Goal: Transaction & Acquisition: Purchase product/service

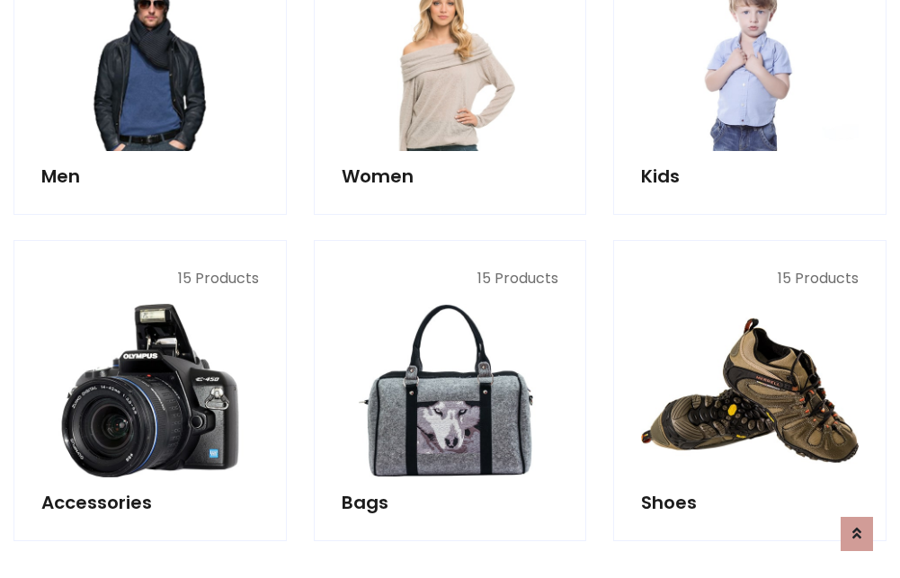
scroll to position [601, 0]
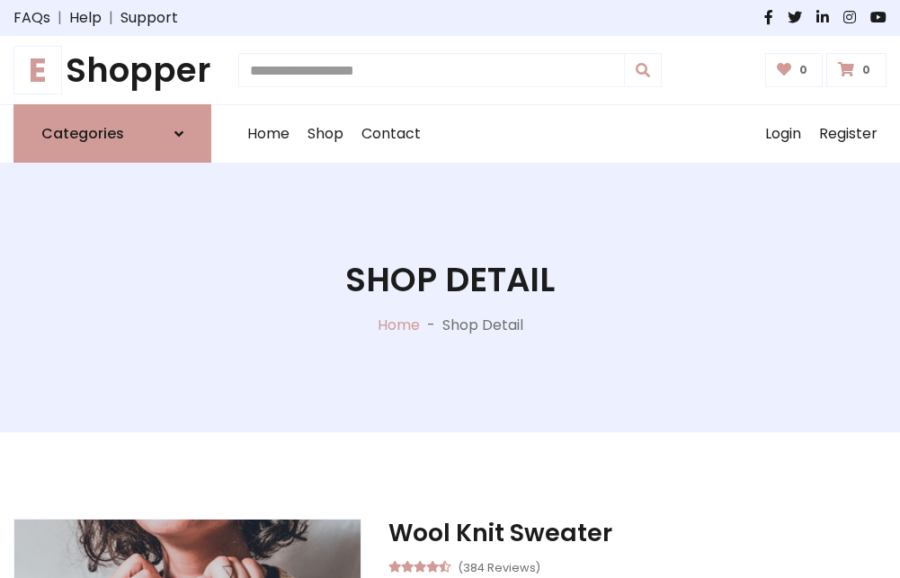
click at [112, 70] on h1 "E Shopper" at bounding box center [112, 70] width 198 height 40
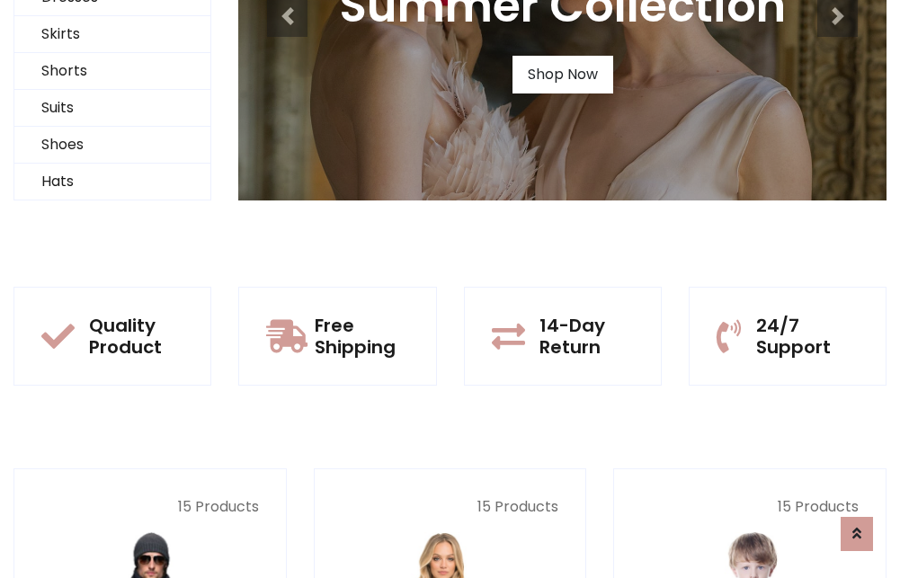
scroll to position [173, 0]
